Goal: Find specific page/section: Find specific page/section

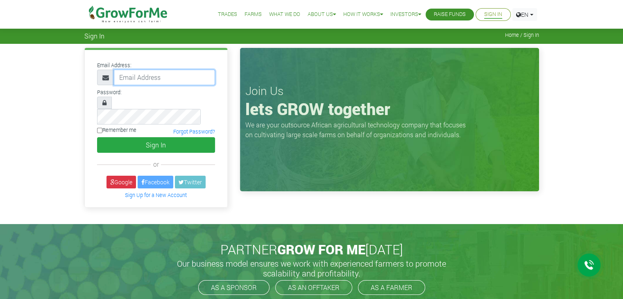
type input "linda@growforme.com"
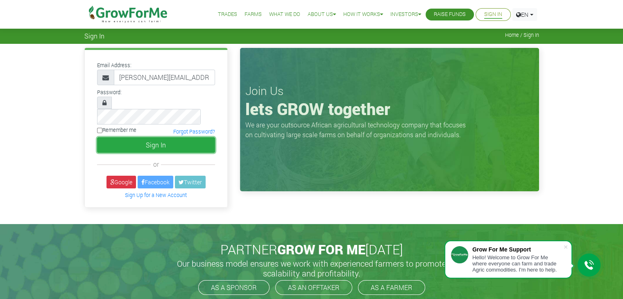
click at [175, 137] on button "Sign In" at bounding box center [156, 145] width 118 height 16
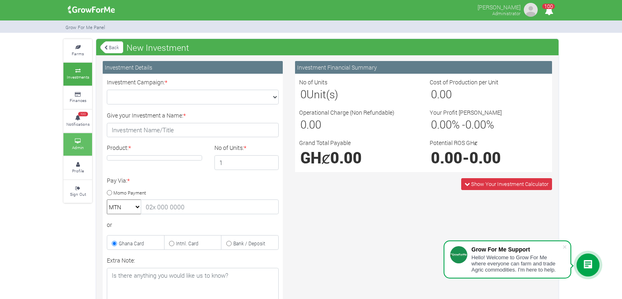
click at [88, 138] on link "Admin" at bounding box center [77, 144] width 29 height 23
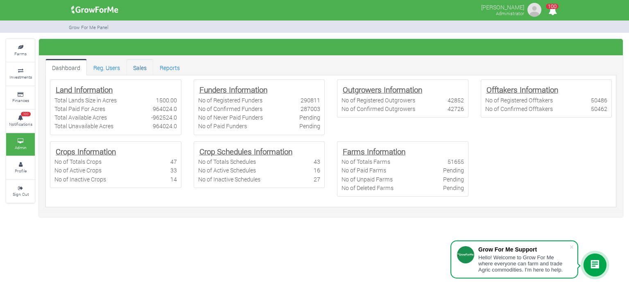
click at [136, 65] on link "Sales" at bounding box center [140, 67] width 27 height 16
